Goal: Task Accomplishment & Management: Use online tool/utility

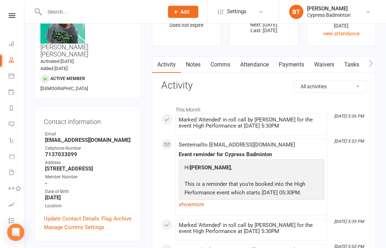
click at [18, 73] on link "Calendar" at bounding box center [17, 77] width 16 height 16
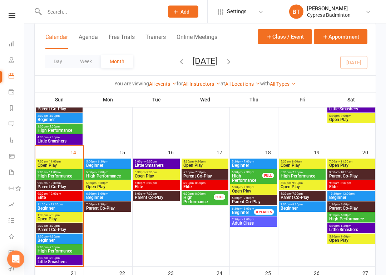
scroll to position [247, 0]
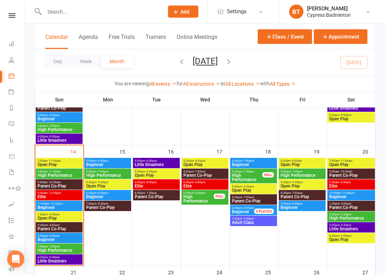
click at [46, 236] on span "3:00pm - 4:30pm" at bounding box center [59, 236] width 44 height 3
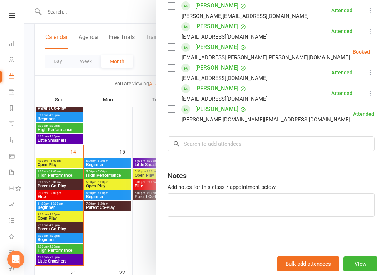
scroll to position [133, 0]
click at [99, 161] on div at bounding box center [204, 137] width 361 height 275
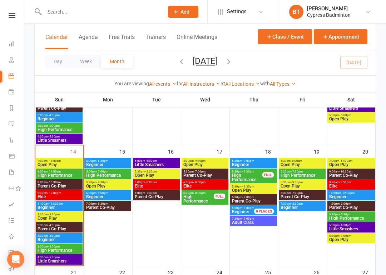
click at [113, 161] on span "5:00pm - 6:30pm" at bounding box center [108, 160] width 44 height 3
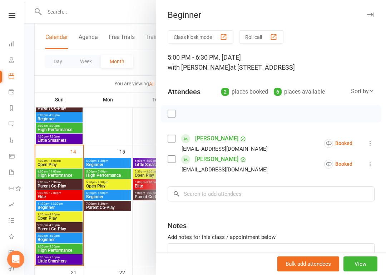
click at [102, 190] on div at bounding box center [204, 137] width 361 height 275
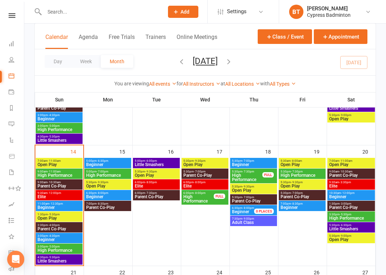
click at [104, 194] on span "- 8:00pm" at bounding box center [102, 192] width 12 height 3
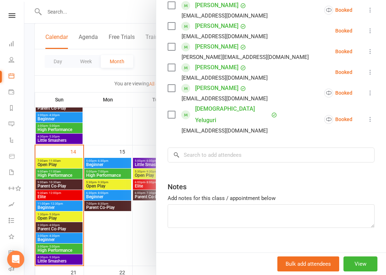
scroll to position [195, 0]
click at [101, 159] on div at bounding box center [204, 137] width 361 height 275
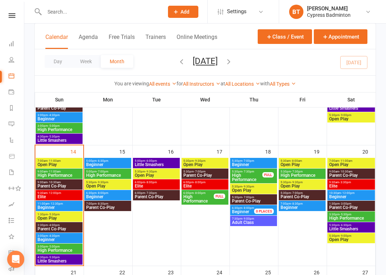
click at [108, 158] on div "5:00pm - 6:30pm Beginner" at bounding box center [107, 163] width 47 height 10
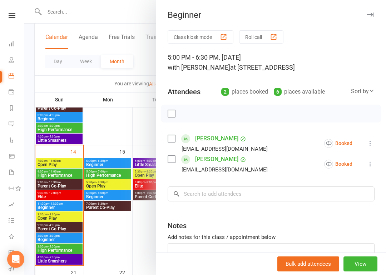
click at [102, 192] on div at bounding box center [204, 137] width 361 height 275
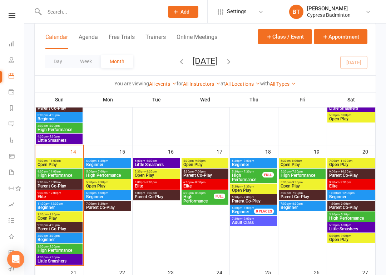
click at [105, 193] on span "- 8:00pm" at bounding box center [102, 192] width 12 height 3
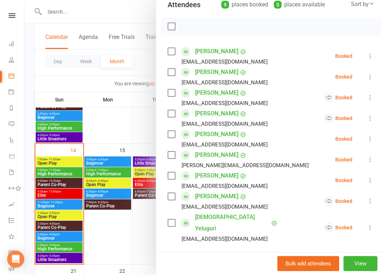
scroll to position [249, 0]
click at [122, 228] on div at bounding box center [204, 137] width 361 height 275
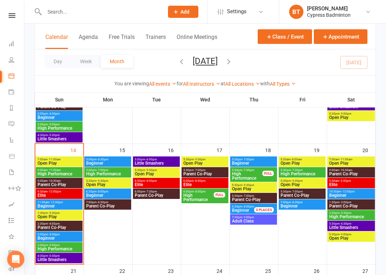
click at [246, 162] on span "Beginner" at bounding box center [253, 163] width 44 height 4
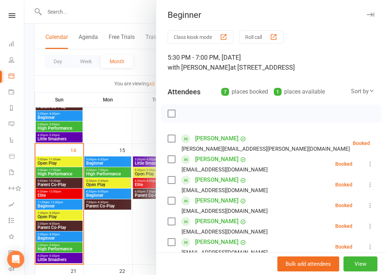
scroll to position [0, 0]
click at [125, 10] on div at bounding box center [204, 137] width 361 height 275
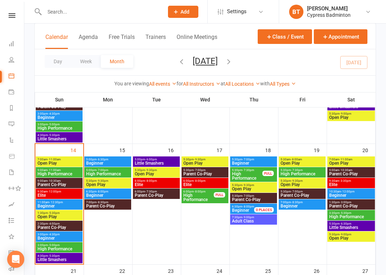
click at [316, 203] on span "7:00pm - 8:30pm" at bounding box center [302, 202] width 44 height 3
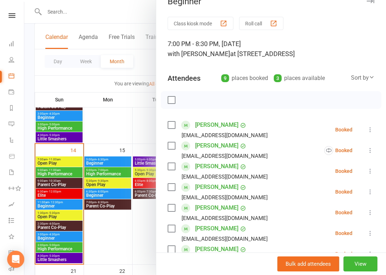
scroll to position [14, 0]
click at [129, 11] on div at bounding box center [204, 137] width 361 height 275
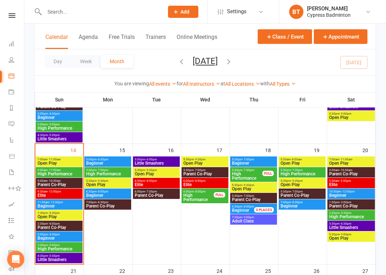
click at [241, 212] on span "Beginner" at bounding box center [240, 210] width 17 height 5
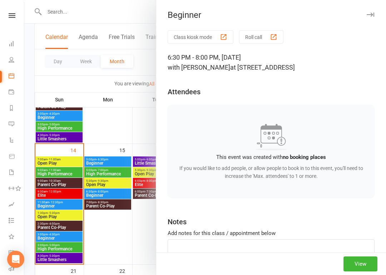
click at [103, 231] on div at bounding box center [204, 137] width 361 height 275
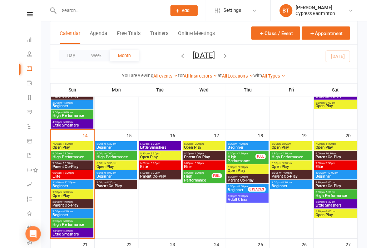
scroll to position [276, 0]
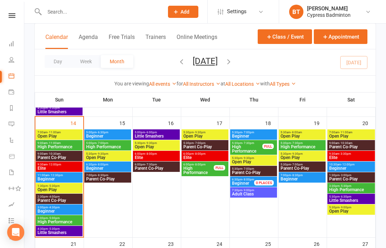
click at [13, 11] on nav "Clubworx Dashboard People Calendar Payments Reports Messages Automations Produc…" at bounding box center [12, 126] width 24 height 248
click at [15, 22] on div "Clubworx" at bounding box center [12, 24] width 24 height 23
click at [12, 14] on icon at bounding box center [12, 15] width 7 height 5
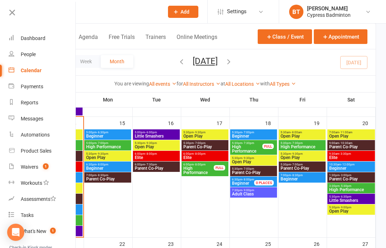
click at [63, 165] on link "Waivers 1" at bounding box center [42, 167] width 67 height 16
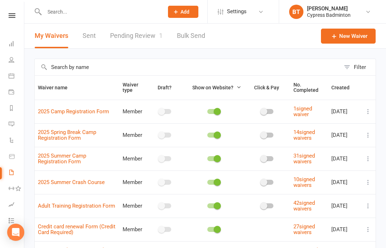
click at [139, 42] on link "Pending Review 1" at bounding box center [136, 36] width 52 height 25
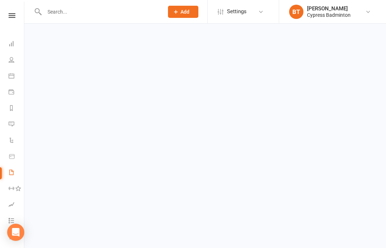
select select "50"
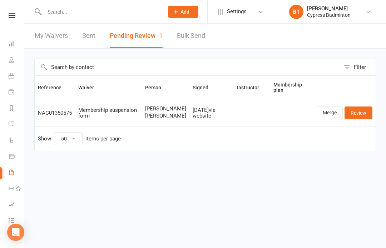
click at [8, 11] on nav "Clubworx Dashboard People Calendar Payments Reports Messages Automations Produc…" at bounding box center [12, 126] width 24 height 248
click at [10, 15] on icon at bounding box center [12, 15] width 7 height 5
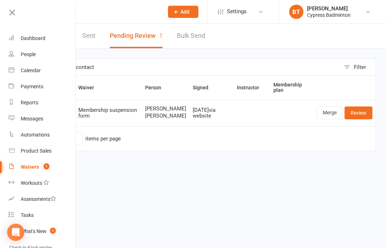
click at [59, 151] on link "Product Sales" at bounding box center [42, 151] width 67 height 16
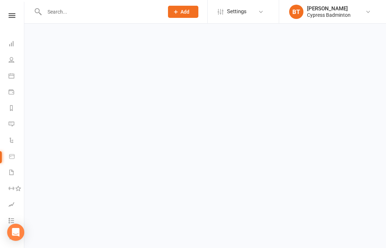
select select "100"
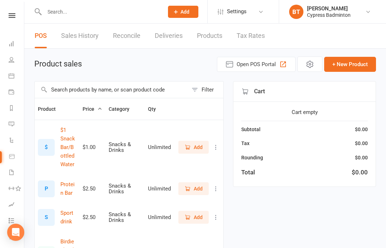
click at [197, 143] on span "Add" at bounding box center [197, 147] width 9 height 8
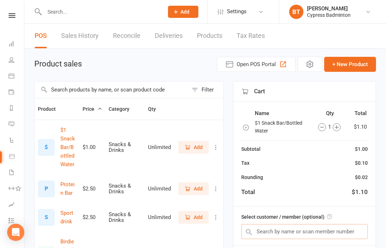
click at [349, 231] on input "text" at bounding box center [304, 231] width 126 height 15
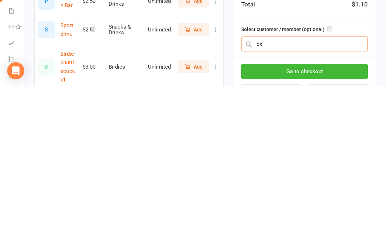
scroll to position [152, 0]
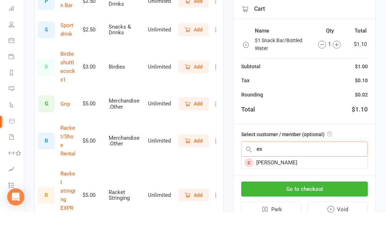
type input "e"
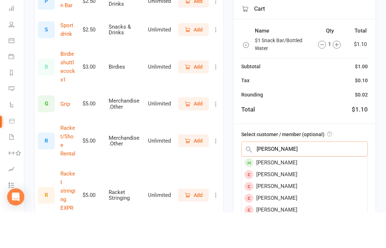
type input "Alex chen"
click at [308, 192] on div "Alex chen" at bounding box center [304, 198] width 126 height 12
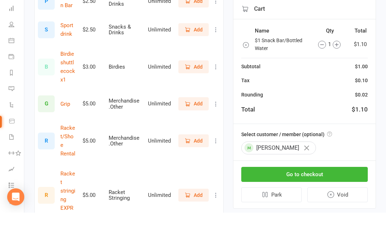
scroll to position [188, 0]
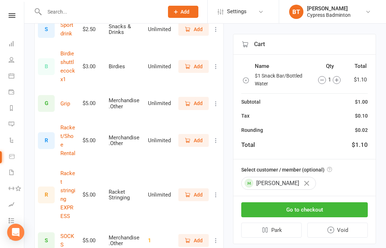
click at [357, 174] on div "Select customer / member (optional) Alex chen" at bounding box center [304, 177] width 142 height 36
click at [361, 202] on button "Go to checkout" at bounding box center [304, 209] width 126 height 15
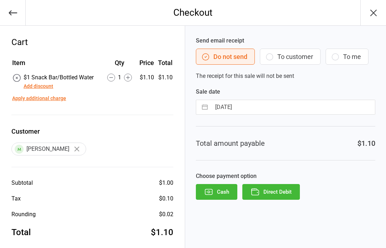
click at [293, 193] on button "Direct Debit" at bounding box center [270, 192] width 57 height 16
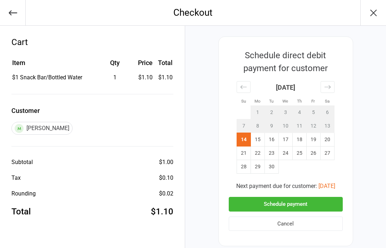
click at [330, 204] on button "Schedule payment" at bounding box center [285, 204] width 114 height 15
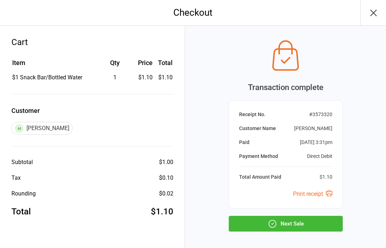
click at [329, 221] on button "Next Sale" at bounding box center [285, 224] width 114 height 16
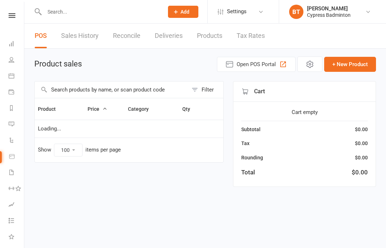
select select "100"
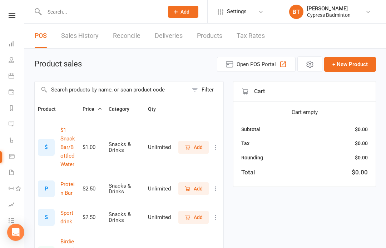
click at [14, 5] on nav "Clubworx Dashboard People Calendar Payments Reports Messages Automations Produc…" at bounding box center [12, 126] width 24 height 248
click at [13, 17] on icon at bounding box center [12, 15] width 7 height 5
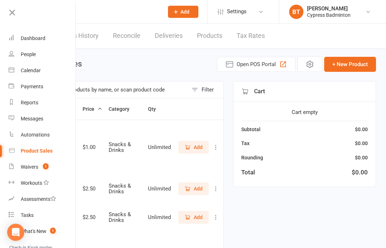
click at [33, 96] on link "Reports" at bounding box center [42, 103] width 67 height 16
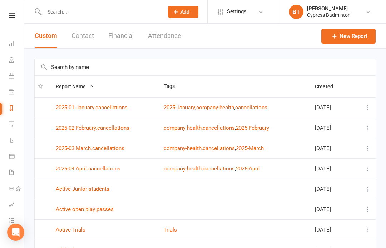
click at [183, 60] on input "text" at bounding box center [205, 67] width 341 height 16
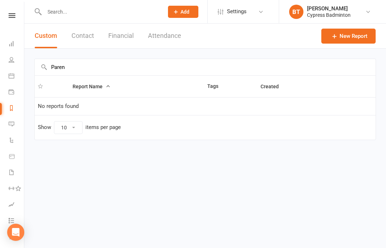
type input "Parent"
click at [81, 36] on button "Contact" at bounding box center [82, 36] width 22 height 25
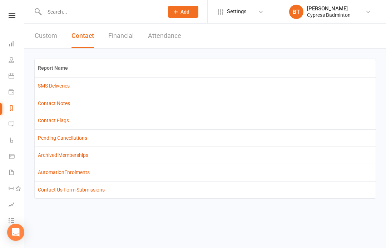
click at [111, 39] on button "Financial" at bounding box center [120, 36] width 25 height 25
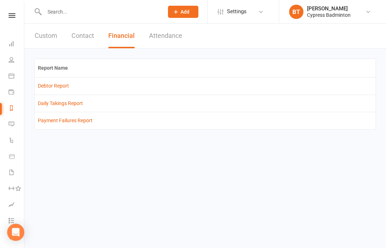
click at [176, 34] on button "Attendance" at bounding box center [165, 36] width 33 height 25
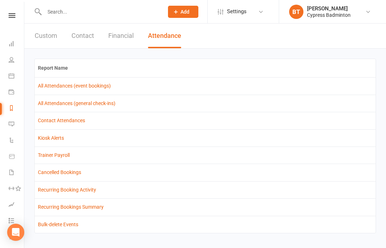
scroll to position [10, 0]
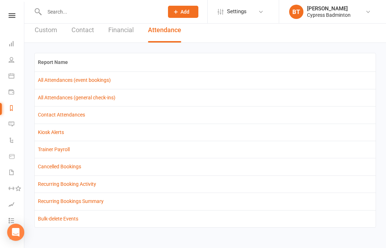
click at [16, 112] on link "Reports" at bounding box center [17, 109] width 16 height 16
click at [56, 28] on button "Custom" at bounding box center [46, 30] width 22 height 25
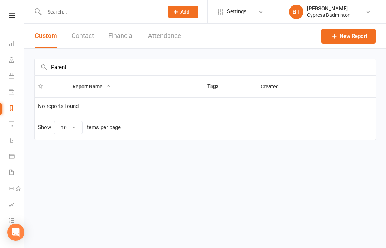
click at [140, 64] on input "Parent" at bounding box center [205, 67] width 341 height 16
type input "P"
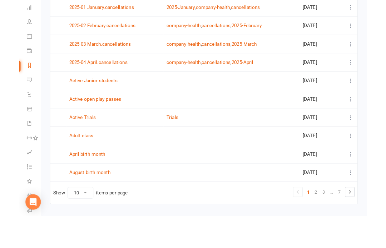
scroll to position [64, 0]
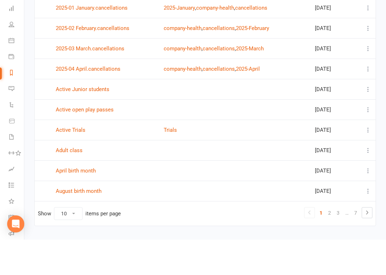
click at [96, 142] on link "Active open play passes" at bounding box center [85, 145] width 58 height 6
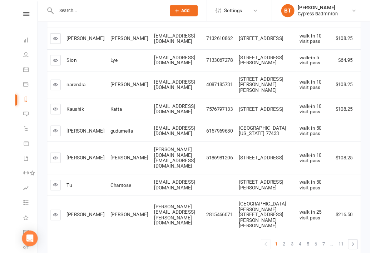
scroll to position [174, 0]
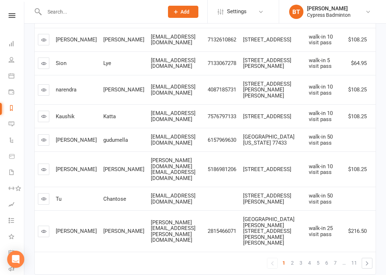
click at [318, 247] on span "5" at bounding box center [317, 263] width 3 height 10
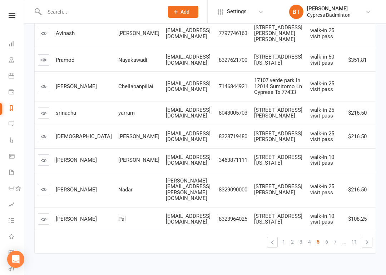
scroll to position [191, 0]
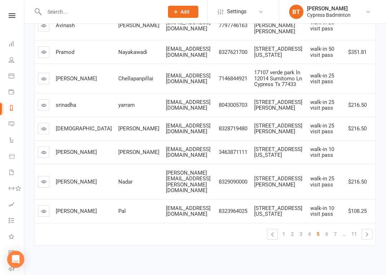
click at [300, 229] on span "3" at bounding box center [300, 234] width 3 height 10
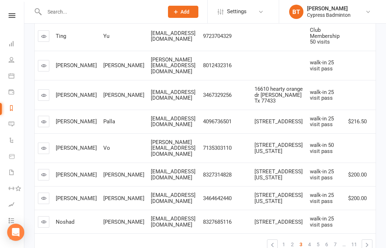
scroll to position [212, 0]
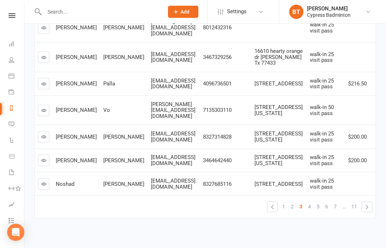
click at [367, 202] on link "»" at bounding box center [367, 207] width 10 height 10
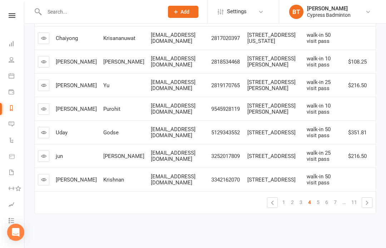
scroll to position [207, 0]
click at [326, 198] on span "6" at bounding box center [326, 202] width 3 height 10
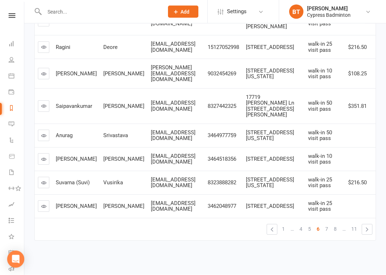
scroll to position [374, 0]
click at [324, 230] on link "7" at bounding box center [326, 229] width 9 height 10
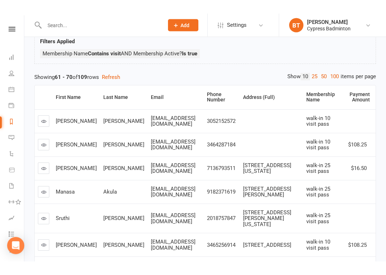
scroll to position [0, 0]
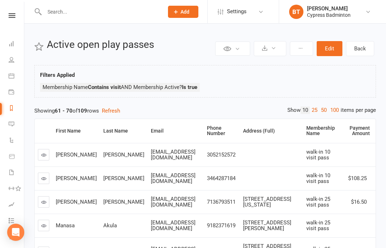
click at [5, 106] on li "Reports" at bounding box center [12, 109] width 24 height 16
click at [17, 104] on link "Reports" at bounding box center [17, 109] width 16 height 16
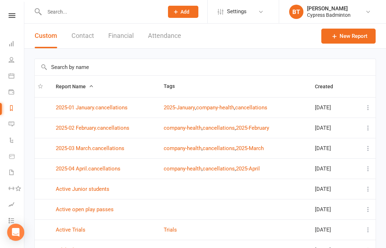
click at [161, 69] on input "text" at bounding box center [205, 67] width 341 height 16
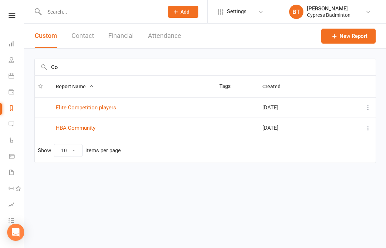
type input "C"
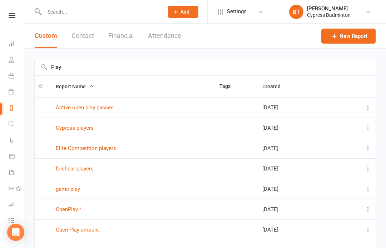
type input "Play"
click at [364, 37] on link "New Report" at bounding box center [348, 36] width 54 height 15
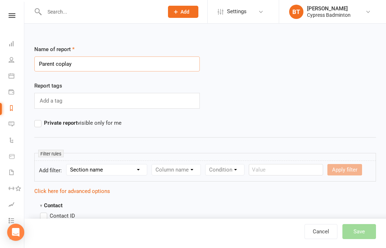
type input "Parent coplay"
click at [135, 170] on select "Section name Contact Attendance Aggregate Payment Booking Waitlist Attendees Ca…" at bounding box center [106, 169] width 80 height 11
select select "11"
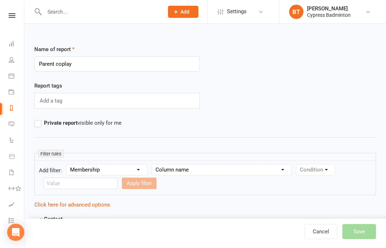
click at [266, 168] on select "Column name Membership ID Membership Name Membership Category Membership Start …" at bounding box center [221, 169] width 139 height 11
select select "1"
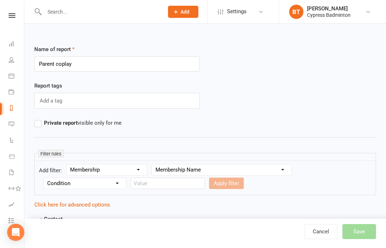
click at [106, 188] on select "Condition Equals Does not equal Contains Does not contain Is blank or does not …" at bounding box center [85, 183] width 82 height 11
click at [172, 187] on input "text" at bounding box center [167, 182] width 74 height 11
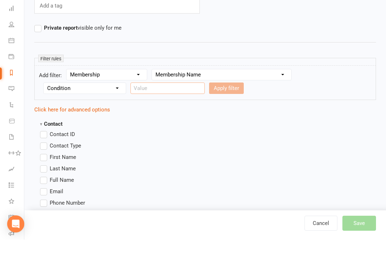
scroll to position [74, 0]
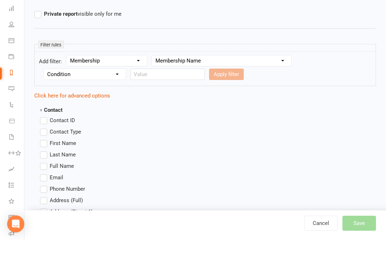
click at [44, 174] on label "First Name" at bounding box center [58, 178] width 36 height 9
click at [44, 174] on input "First Name" at bounding box center [42, 174] width 5 height 0
click at [43, 186] on label "Last Name" at bounding box center [58, 190] width 36 height 9
click at [43, 186] on input "Last Name" at bounding box center [42, 186] width 5 height 0
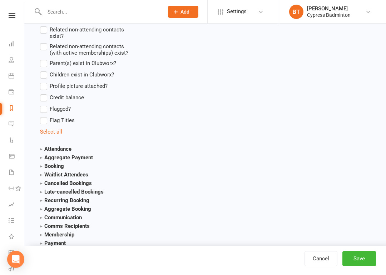
scroll to position [663, 0]
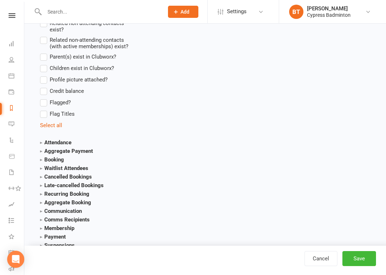
click at [45, 58] on label "Parent(s) exist in Clubworx?" at bounding box center [78, 56] width 76 height 9
click at [45, 52] on input "Parent(s) exist in Clubworx?" at bounding box center [42, 52] width 5 height 0
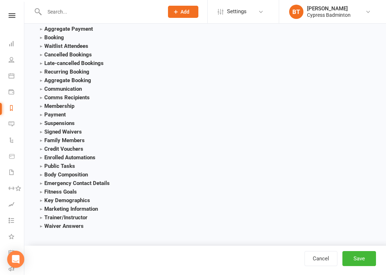
scroll to position [793, 0]
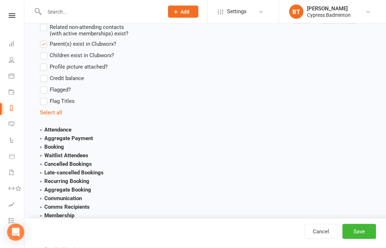
click at [57, 115] on link "Select all" at bounding box center [51, 113] width 22 height 6
click at [61, 115] on link "Deselect all" at bounding box center [54, 112] width 28 height 6
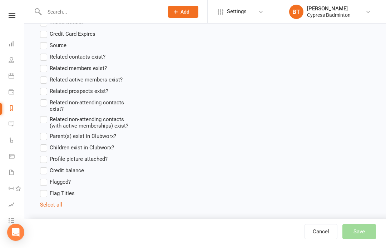
scroll to position [583, 0]
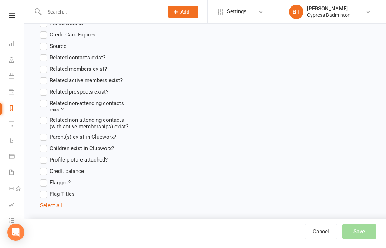
click at [45, 137] on label "Parent(s) exist in Clubworx?" at bounding box center [78, 136] width 76 height 9
click at [45, 132] on input "Parent(s) exist in Clubworx?" at bounding box center [42, 132] width 5 height 0
click at [43, 141] on label "Parent(s) exist in Clubworx?" at bounding box center [78, 136] width 76 height 9
click at [43, 132] on input "Parent(s) exist in Clubworx?" at bounding box center [42, 132] width 5 height 0
click at [43, 150] on label "Children exist in Clubworx?" at bounding box center [77, 148] width 74 height 9
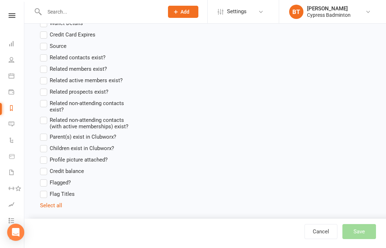
click at [43, 144] on input "Children exist in Clubworx?" at bounding box center [42, 144] width 5 height 0
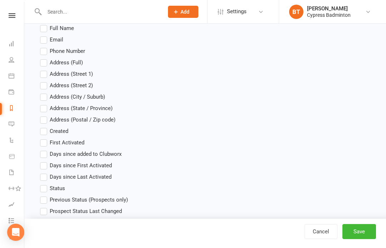
scroll to position [246, 0]
click at [41, 31] on label "Full Name" at bounding box center [57, 28] width 34 height 9
click at [41, 24] on input "Full Name" at bounding box center [42, 24] width 5 height 0
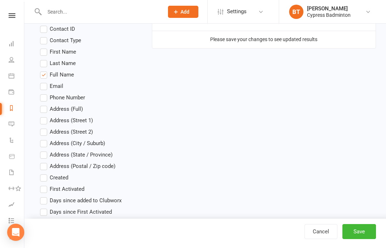
scroll to position [198, 0]
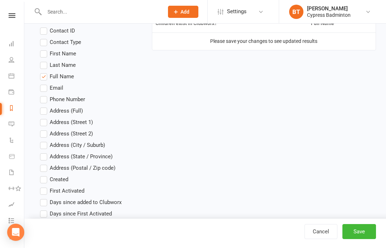
click at [51, 182] on span "Created" at bounding box center [59, 178] width 19 height 7
click at [45, 175] on input "Created" at bounding box center [42, 175] width 5 height 0
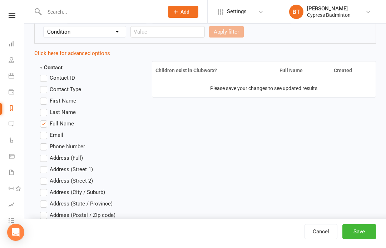
scroll to position [136, 0]
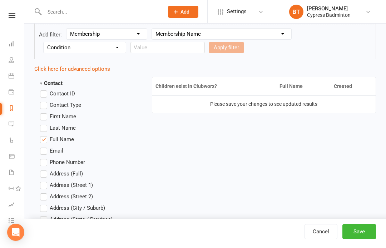
click at [81, 107] on span "Contact Type" at bounding box center [65, 104] width 31 height 7
click at [45, 101] on input "Contact Type" at bounding box center [42, 101] width 5 height 0
click at [99, 68] on link "Click here for advanced options" at bounding box center [72, 69] width 76 height 6
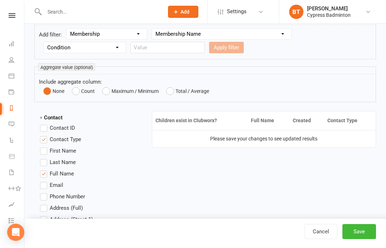
click at [46, 201] on label "Phone Number" at bounding box center [62, 196] width 45 height 9
click at [45, 192] on input "Phone Number" at bounding box center [42, 192] width 5 height 0
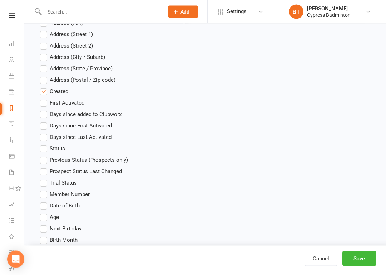
scroll to position [322, 0]
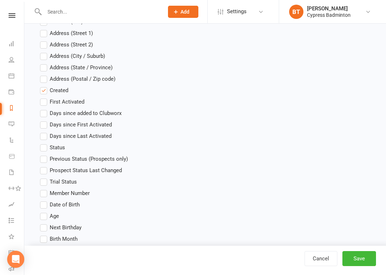
click at [56, 146] on span "Status" at bounding box center [57, 146] width 15 height 7
click at [45, 143] on input "Status" at bounding box center [42, 143] width 5 height 0
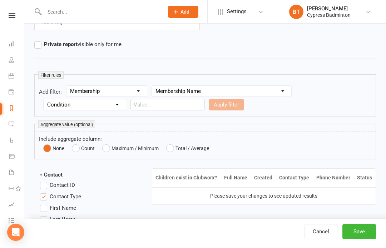
scroll to position [78, 0]
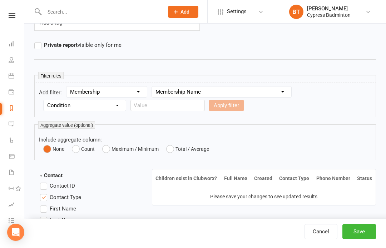
click at [363, 233] on button "Save" at bounding box center [359, 231] width 34 height 15
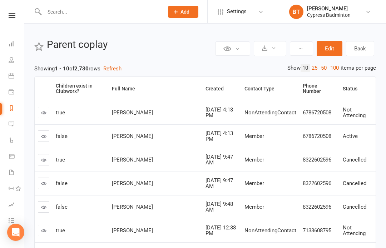
click at [328, 49] on button "Edit" at bounding box center [329, 48] width 26 height 15
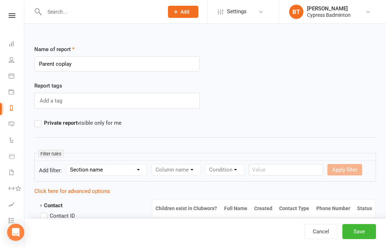
click at [139, 168] on select "Section name Contact Attendance Aggregate Payment Booking Waitlist Attendees Ca…" at bounding box center [106, 169] width 80 height 11
click at [191, 170] on div "Column name" at bounding box center [175, 169] width 49 height 11
click at [193, 172] on div "Column name" at bounding box center [175, 169] width 49 height 11
click at [188, 173] on div "Column name" at bounding box center [175, 169] width 49 height 11
click at [227, 172] on div "Condition" at bounding box center [224, 169] width 39 height 11
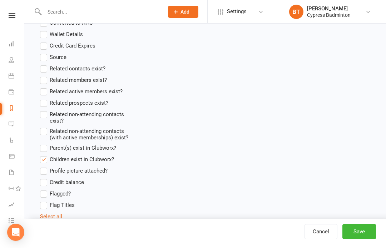
scroll to position [558, 0]
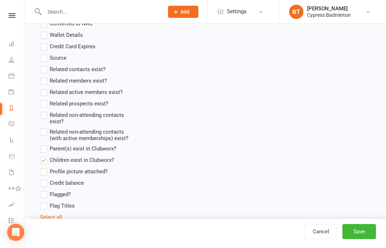
click at [45, 175] on label "Profile picture attached?" at bounding box center [73, 171] width 67 height 9
click at [45, 167] on input "Profile picture attached?" at bounding box center [42, 167] width 5 height 0
click at [369, 230] on button "Save" at bounding box center [359, 231] width 34 height 15
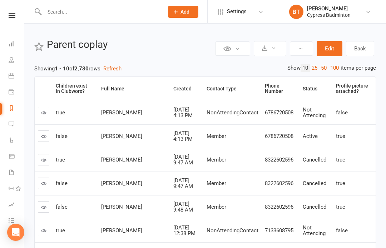
click at [333, 48] on button "Edit" at bounding box center [329, 48] width 26 height 15
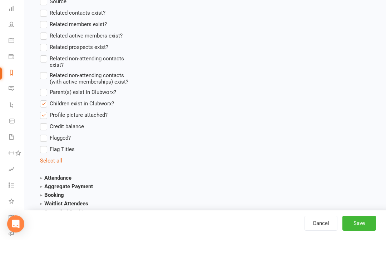
scroll to position [579, 0]
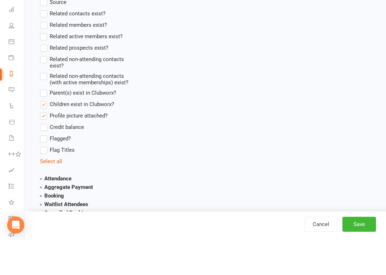
click at [46, 146] on label "Profile picture attached?" at bounding box center [73, 150] width 67 height 9
click at [45, 146] on input "Profile picture attached?" at bounding box center [42, 146] width 5 height 0
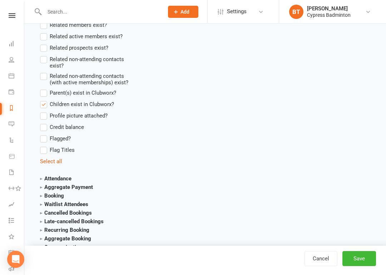
click at [369, 247] on button "Save" at bounding box center [359, 258] width 34 height 15
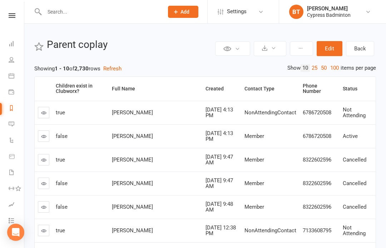
click at [330, 47] on button "Edit" at bounding box center [329, 48] width 26 height 15
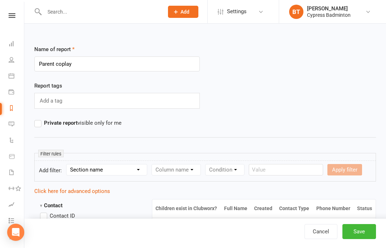
click at [137, 173] on select "Section name Contact Attendance Aggregate Payment Booking Waitlist Attendees Ca…" at bounding box center [106, 169] width 80 height 11
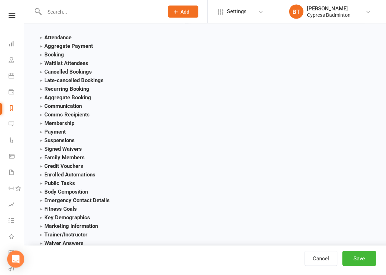
scroll to position [780, 0]
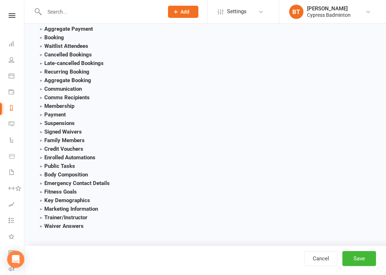
click at [361, 247] on button "Save" at bounding box center [359, 258] width 34 height 15
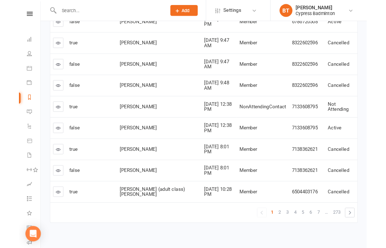
scroll to position [120, 0]
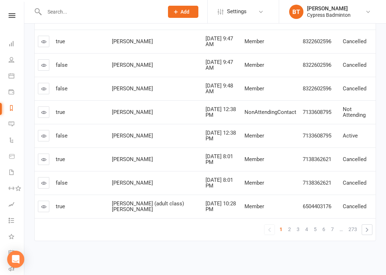
click at [303, 224] on link "4" at bounding box center [306, 229] width 9 height 10
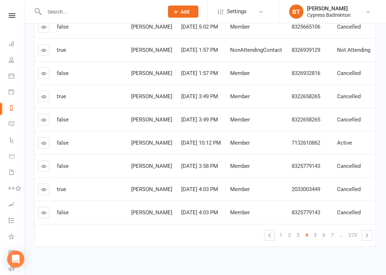
scroll to position [103, 0]
click at [40, 146] on link at bounding box center [43, 142] width 11 height 11
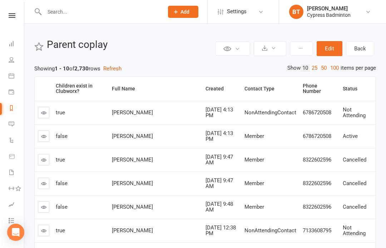
click at [332, 46] on button "Edit" at bounding box center [329, 48] width 26 height 15
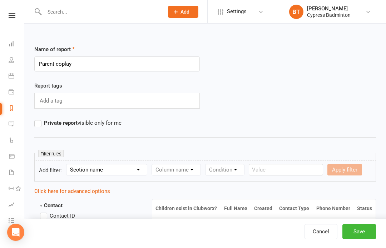
click at [306, 49] on div "Name of report Parent coplay" at bounding box center [205, 63] width 352 height 36
click at [121, 164] on form "Add filter: Section name Contact Attendance Aggregate Payment Booking Waitlist …" at bounding box center [204, 170] width 341 height 21
click at [121, 175] on select "Section name Contact Attendance Aggregate Payment Booking Waitlist Attendees Ca…" at bounding box center [106, 169] width 80 height 11
select select "11"
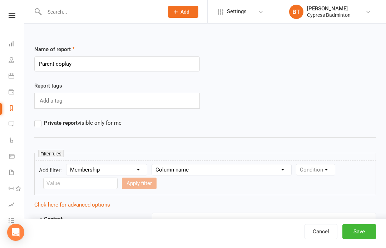
click at [187, 175] on select "Column name Membership ID Membership Name Membership Category Membership Start …" at bounding box center [221, 169] width 139 height 11
click at [371, 233] on button "Save" at bounding box center [359, 231] width 34 height 15
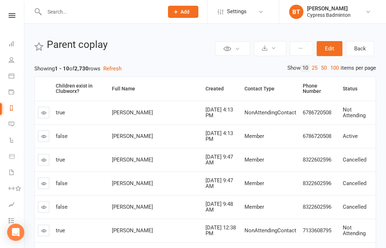
click at [12, 14] on icon at bounding box center [12, 15] width 7 height 5
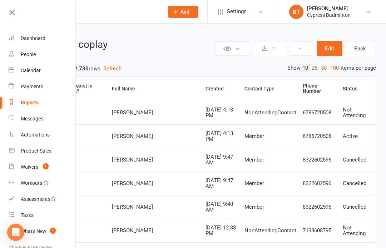
click at [50, 147] on link "Product Sales" at bounding box center [42, 151] width 67 height 16
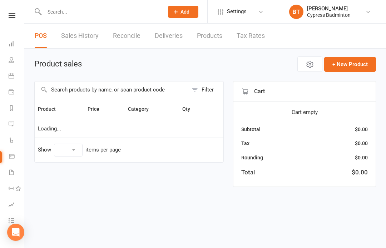
select select "100"
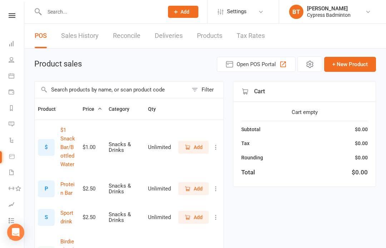
click at [114, 93] on input "text" at bounding box center [111, 89] width 153 height 16
click at [215, 88] on button "Filter" at bounding box center [205, 89] width 35 height 16
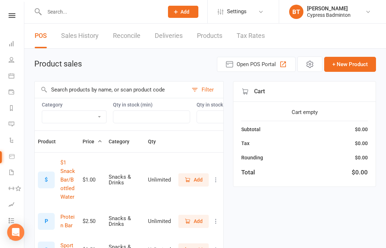
click at [215, 88] on button "Filter" at bounding box center [205, 89] width 35 height 16
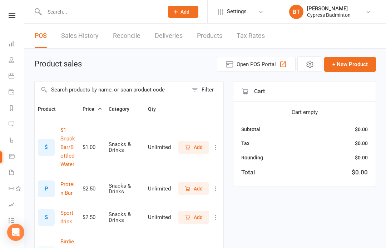
click at [213, 88] on div "Filter" at bounding box center [207, 89] width 12 height 9
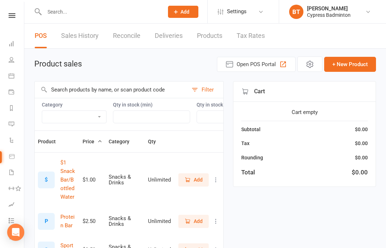
click at [85, 117] on select "Bag Birdies Clerical Merchandise .Other Merchandise Rackets Merchandise Shoes R…" at bounding box center [74, 117] width 64 height 12
select select "3532"
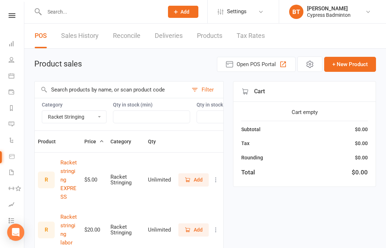
click at [83, 86] on input "text" at bounding box center [111, 89] width 153 height 16
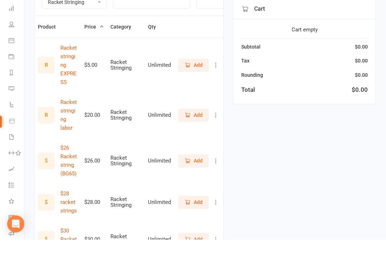
click at [196, 192] on span "Add" at bounding box center [197, 196] width 9 height 8
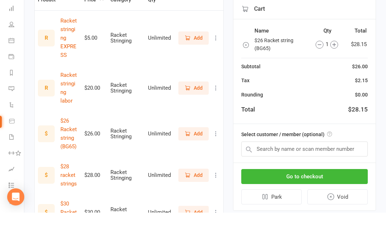
scroll to position [142, 0]
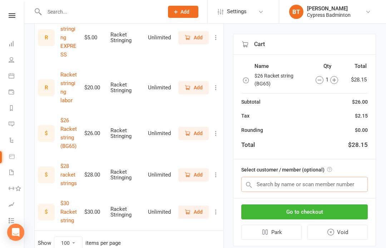
click at [363, 190] on input "text" at bounding box center [304, 184] width 126 height 15
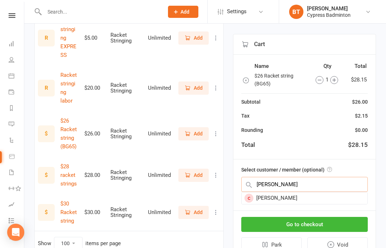
type input "X"
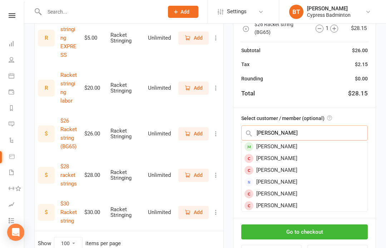
type input "Cheng xu"
click at [281, 140] on div "Cheng Xu" at bounding box center [304, 146] width 126 height 12
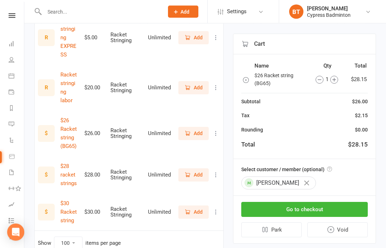
click at [356, 208] on button "Go to checkout" at bounding box center [304, 209] width 126 height 15
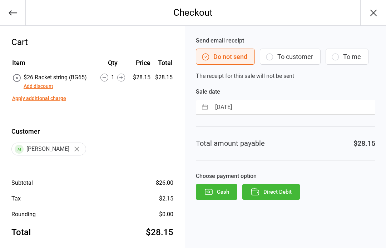
click at [294, 195] on button "Direct Debit" at bounding box center [270, 192] width 57 height 16
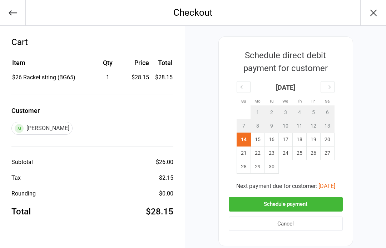
click at [351, 203] on div "Schedule direct debit payment for customer Su Mo Tu We Th Fr Sa [DATE] 1 2 3 4 …" at bounding box center [285, 141] width 135 height 210
click at [328, 203] on button "Schedule payment" at bounding box center [285, 204] width 114 height 15
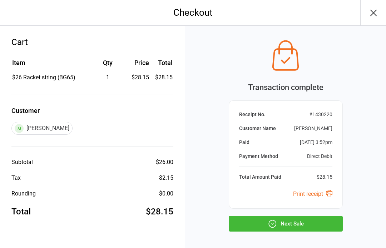
click at [331, 222] on button "Next Sale" at bounding box center [285, 224] width 114 height 16
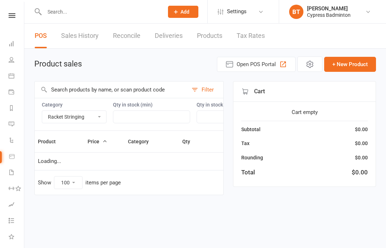
select select "3532"
select select "100"
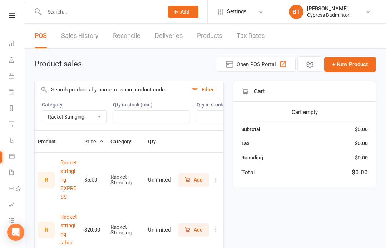
click at [14, 111] on link "Reports" at bounding box center [17, 109] width 16 height 16
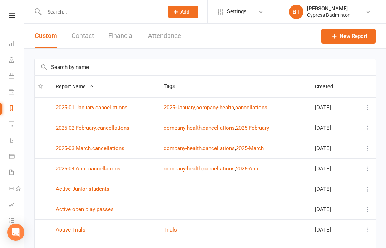
click at [81, 67] on input "text" at bounding box center [205, 67] width 341 height 16
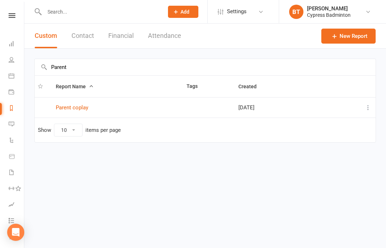
click at [368, 106] on icon at bounding box center [367, 107] width 7 height 7
click at [328, 150] on link "Remove" at bounding box center [336, 150] width 71 height 14
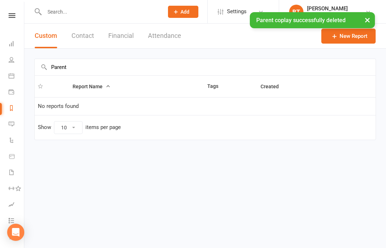
click at [91, 61] on input "Parent" at bounding box center [205, 67] width 341 height 16
click at [106, 65] on input "Parent" at bounding box center [205, 67] width 341 height 16
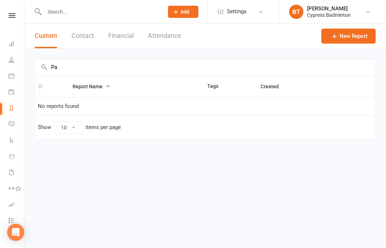
type input "P"
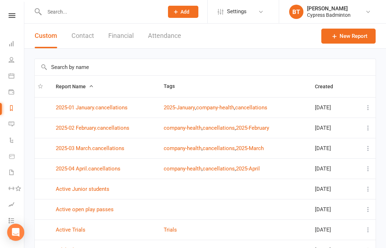
click at [11, 24] on div "Clubworx" at bounding box center [12, 24] width 24 height 23
click at [11, 11] on nav "Clubworx Dashboard People Calendar Payments Reports Messages Automations Produc…" at bounding box center [12, 126] width 24 height 248
click at [11, 14] on icon at bounding box center [12, 15] width 7 height 5
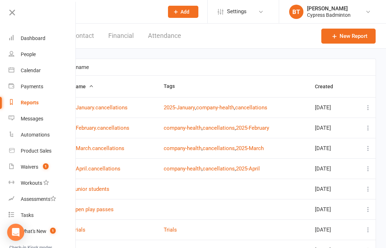
click at [54, 41] on link "Dashboard" at bounding box center [42, 38] width 67 height 16
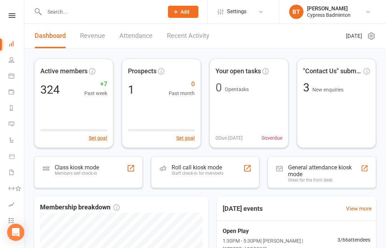
click at [217, 168] on div "Roll call kiosk mode" at bounding box center [197, 167] width 52 height 7
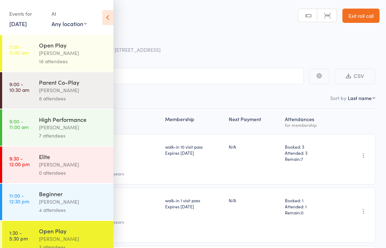
click at [106, 17] on icon at bounding box center [107, 17] width 11 height 15
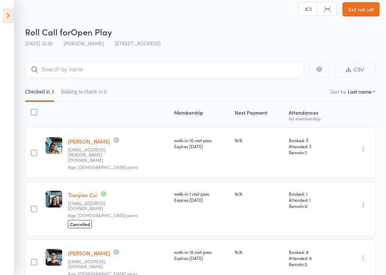
scroll to position [29, 0]
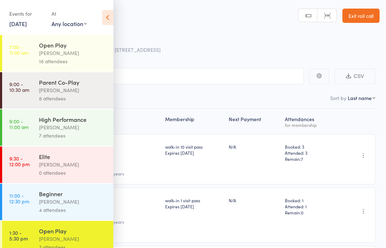
click at [95, 56] on div "[PERSON_NAME]" at bounding box center [73, 53] width 68 height 8
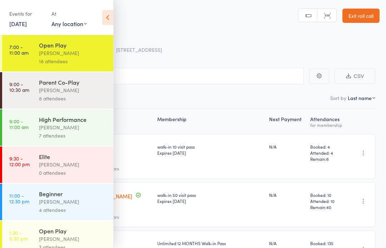
click at [106, 13] on icon at bounding box center [107, 17] width 11 height 15
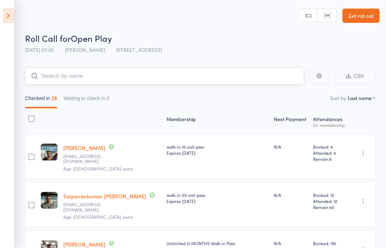
click at [252, 74] on input "search" at bounding box center [164, 76] width 278 height 16
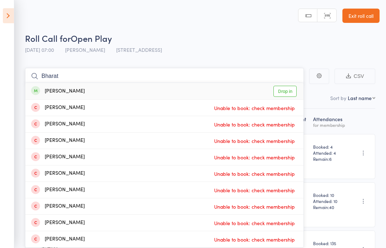
type input "Bharat"
click at [287, 90] on link "Drop in" at bounding box center [284, 91] width 23 height 11
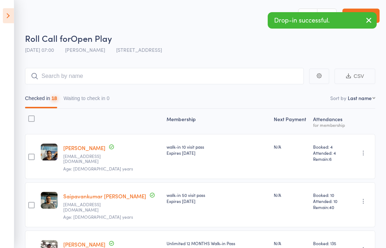
click at [367, 97] on select "First name Last name Birthday [DATE]? Behind on payments? Check in time Next pa…" at bounding box center [360, 97] width 27 height 7
select select "4"
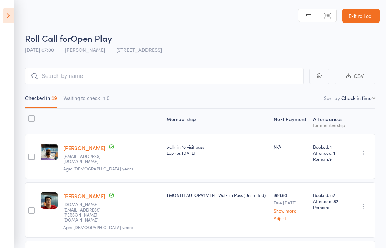
click at [10, 10] on icon at bounding box center [8, 15] width 11 height 15
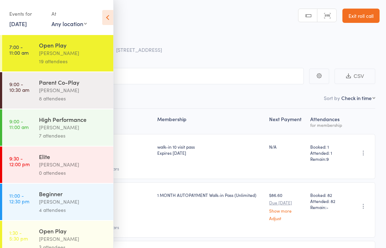
click at [94, 228] on div "Open Play [PERSON_NAME] 3 attendees" at bounding box center [76, 239] width 74 height 36
